Goal: Task Accomplishment & Management: Complete application form

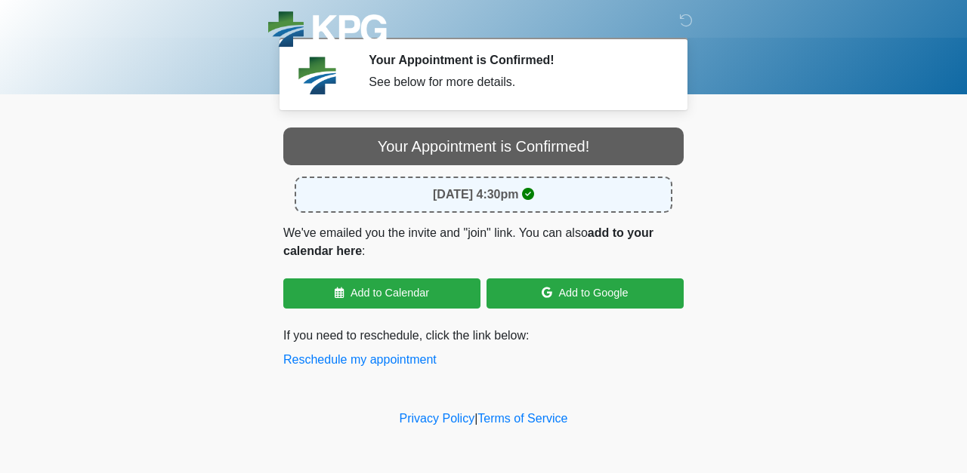
click at [542, 144] on div "Your Appointment is Confirmed!" at bounding box center [483, 147] width 400 height 38
click at [508, 253] on p "We've emailed you the invite and "join" link. You can also add to your calendar…" at bounding box center [483, 242] width 400 height 36
click at [456, 205] on div "September 8, 2025 at 4:30pm" at bounding box center [484, 195] width 378 height 36
click at [456, 200] on strong "September 8, 2025 at 4:30pm" at bounding box center [476, 194] width 86 height 13
click at [475, 103] on section "Your Appointment is Confirmed! See below for more details. Please connect to Wi…" at bounding box center [483, 74] width 408 height 72
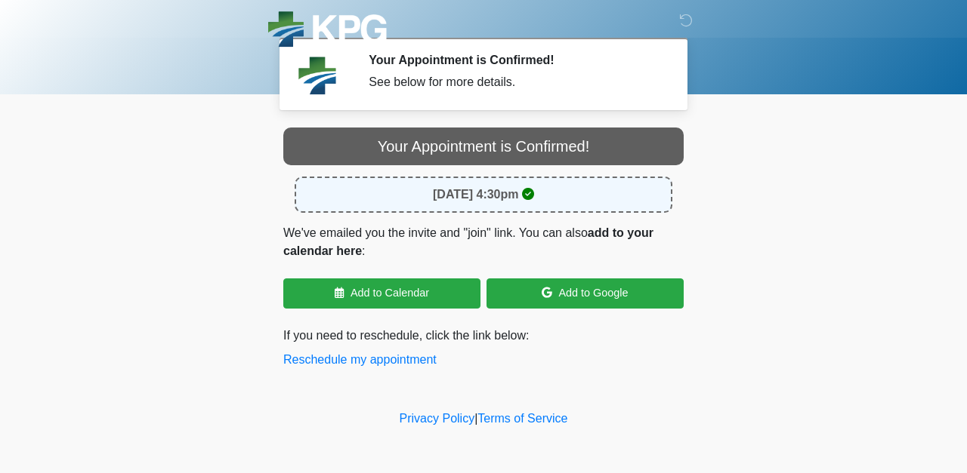
click at [376, 11] on img at bounding box center [327, 31] width 119 height 40
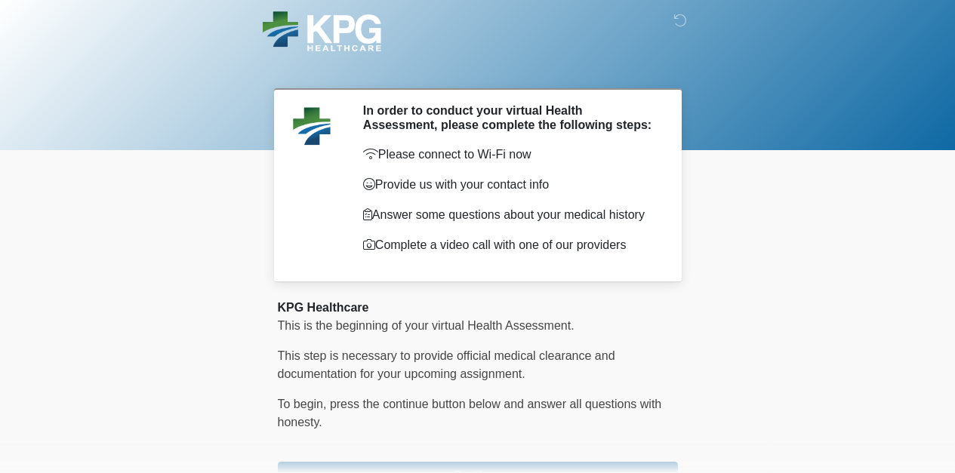
scroll to position [106, 0]
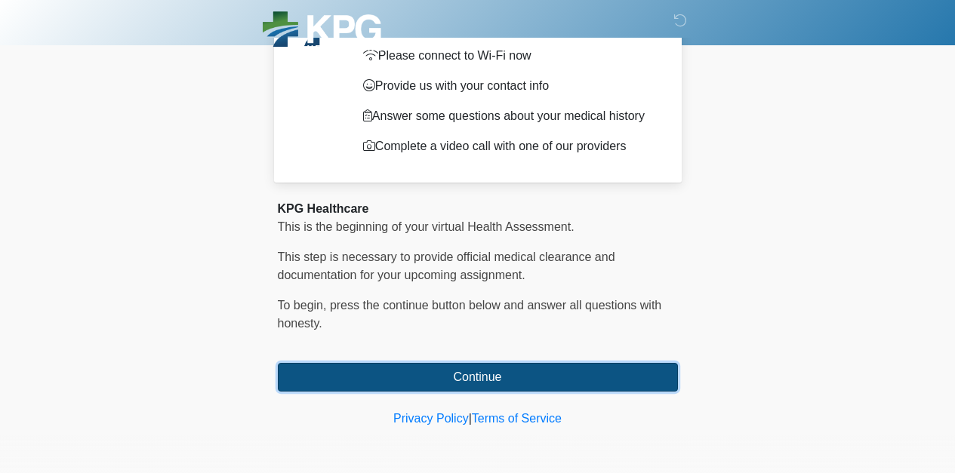
click at [554, 372] on button "Continue" at bounding box center [478, 377] width 400 height 29
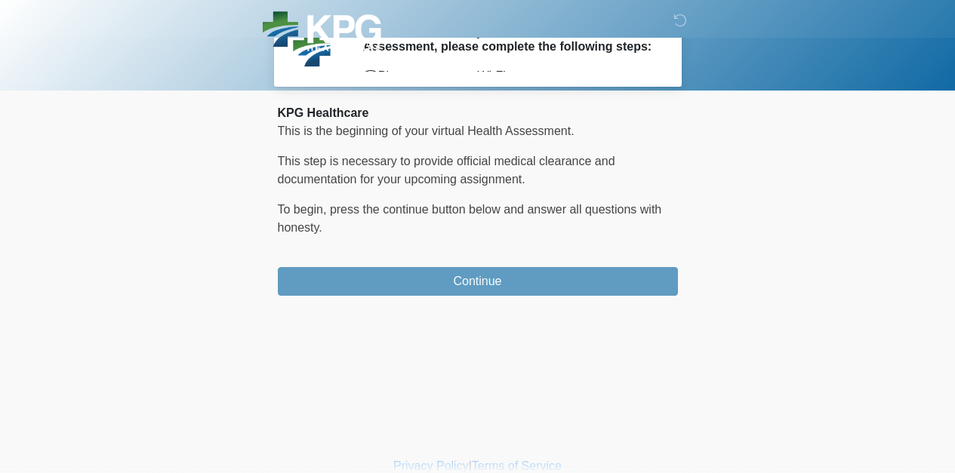
scroll to position [0, 0]
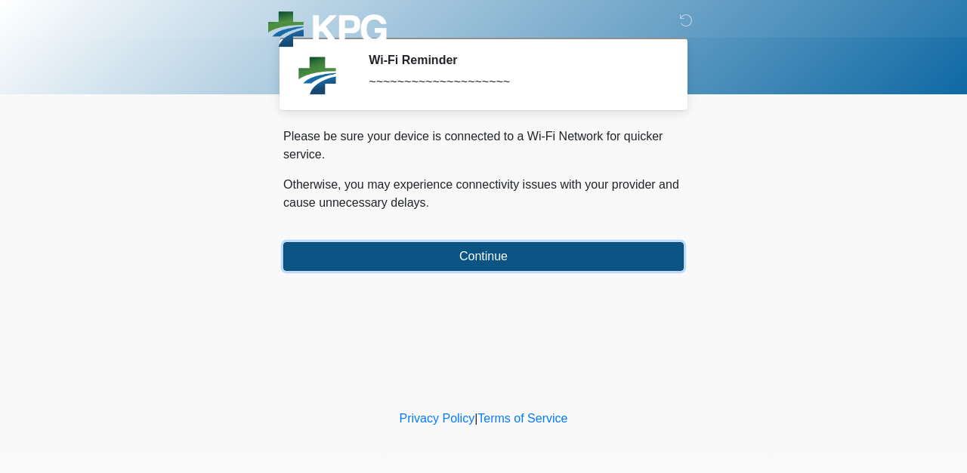
click at [530, 255] on button "Continue" at bounding box center [483, 256] width 400 height 29
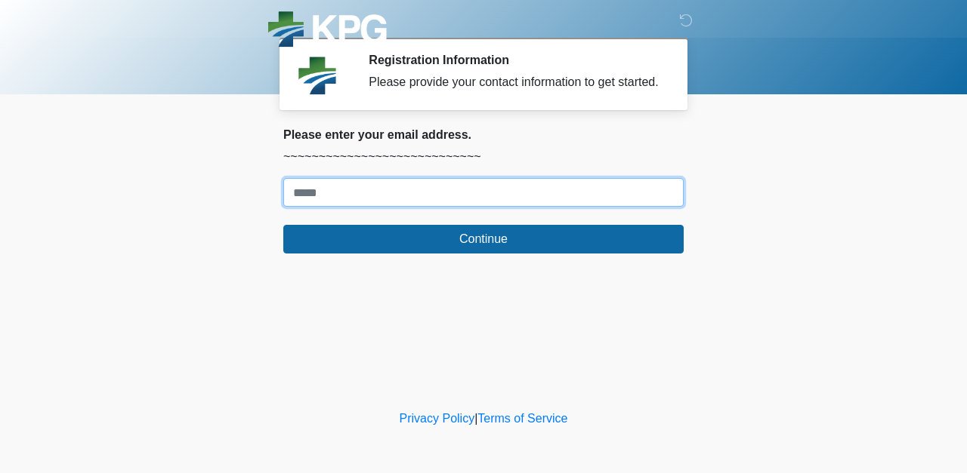
click at [496, 207] on input "Where should we email your response?" at bounding box center [483, 192] width 400 height 29
click at [394, 202] on input "**********" at bounding box center [483, 192] width 400 height 29
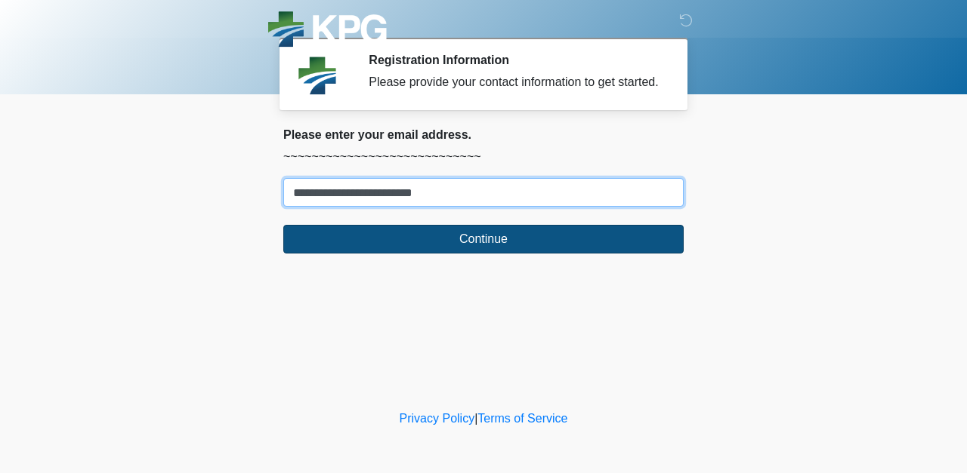
type input "**********"
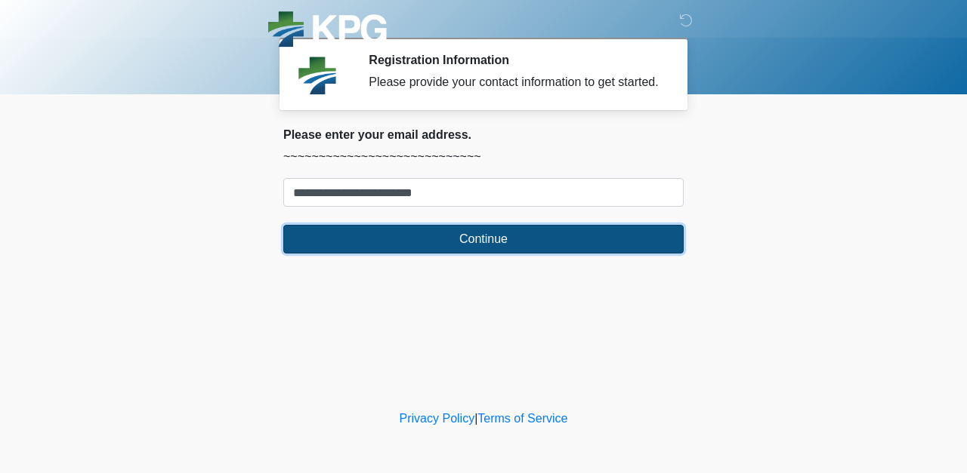
click at [510, 254] on button "Continue" at bounding box center [483, 239] width 400 height 29
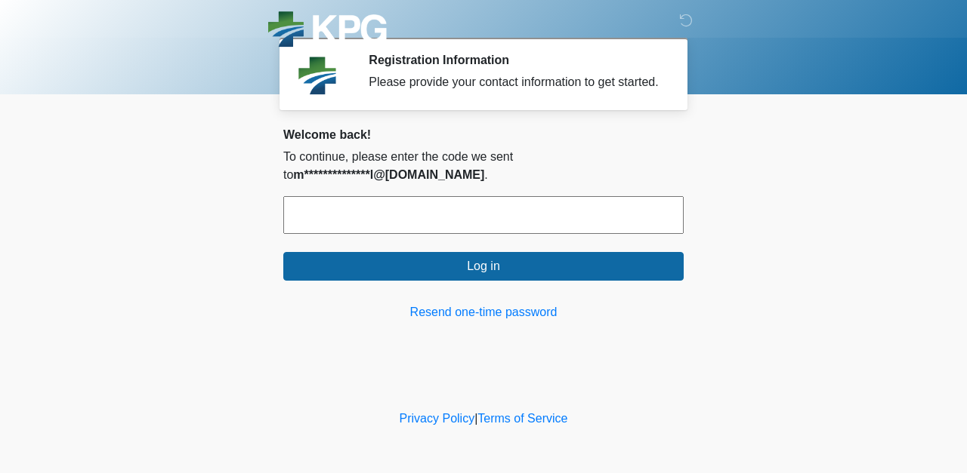
click at [486, 224] on input "text" at bounding box center [483, 215] width 400 height 38
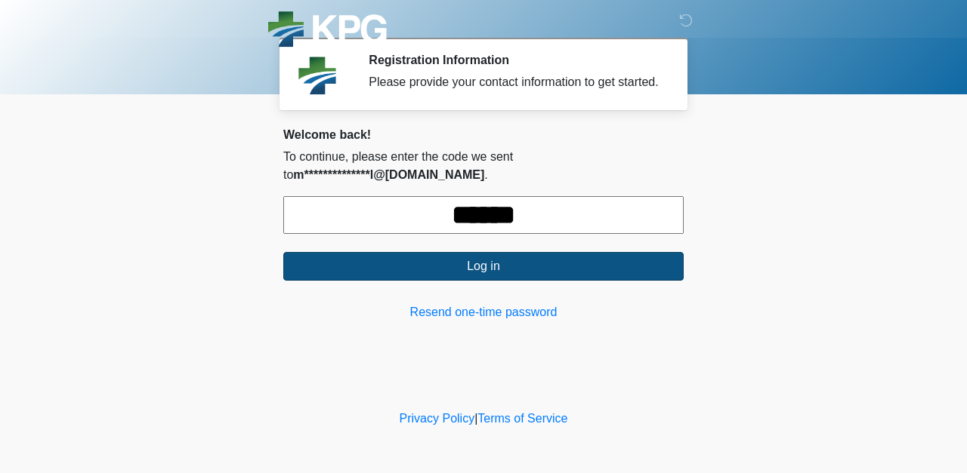
type input "******"
click at [484, 281] on button "Log in" at bounding box center [483, 266] width 400 height 29
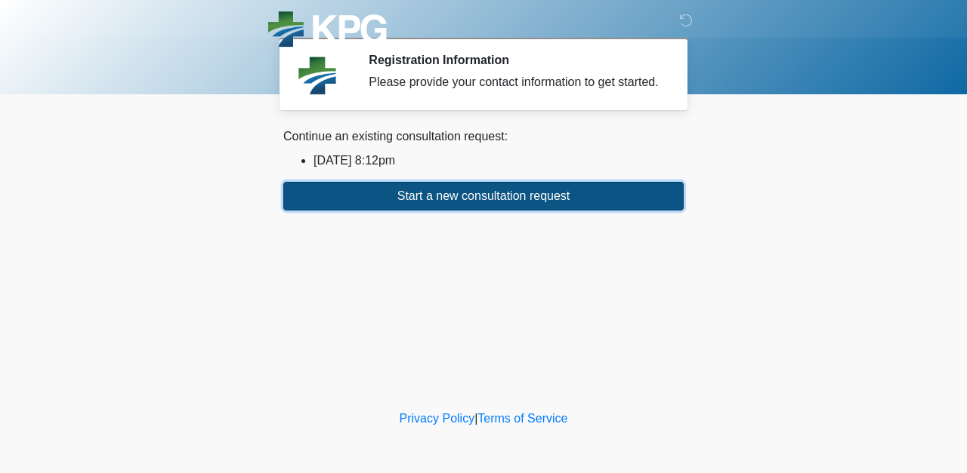
click at [458, 211] on button "Start a new consultation request" at bounding box center [483, 196] width 400 height 29
